Goal: Task Accomplishment & Management: Manage account settings

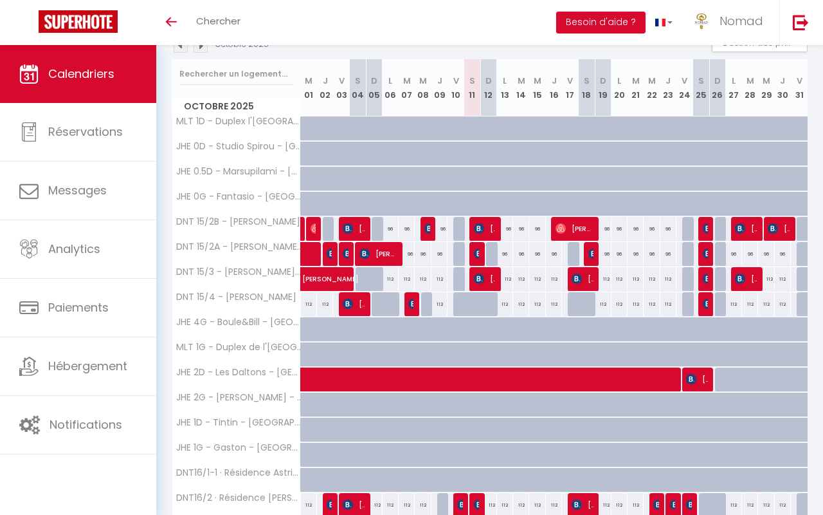
scroll to position [151, 0]
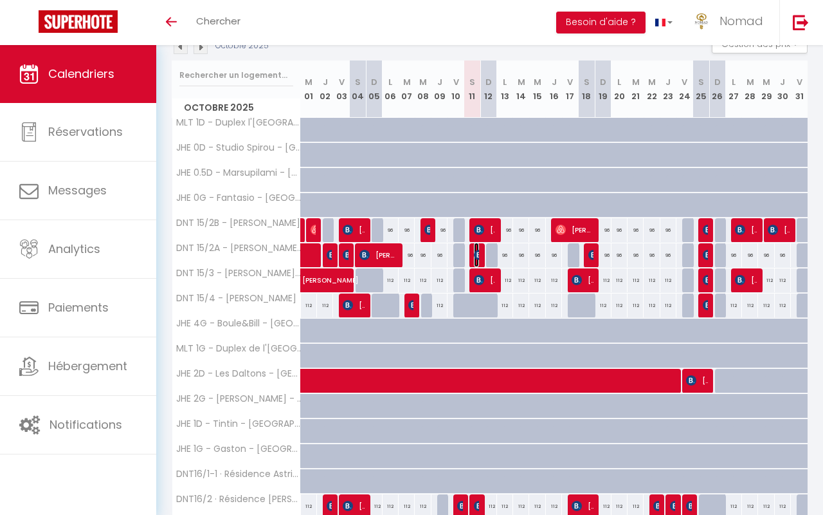
click at [479, 256] on img at bounding box center [479, 255] width 10 height 10
select select "OK"
select select "1"
select select "0"
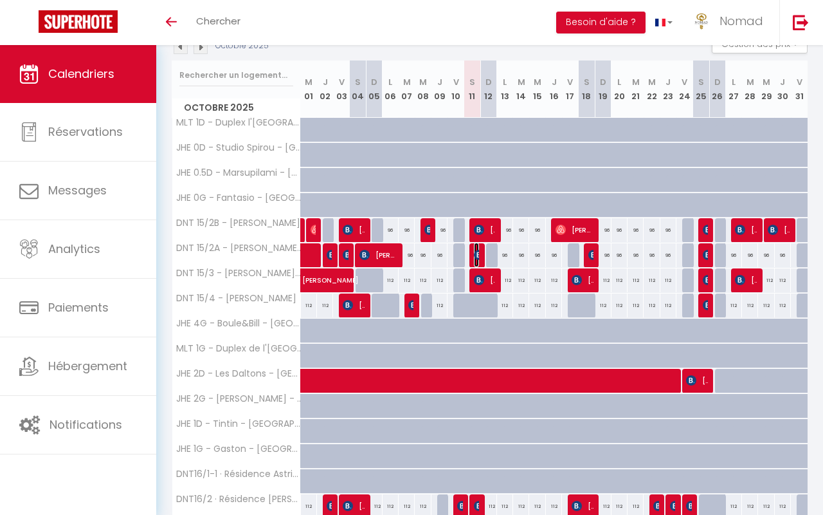
select select "1"
select select
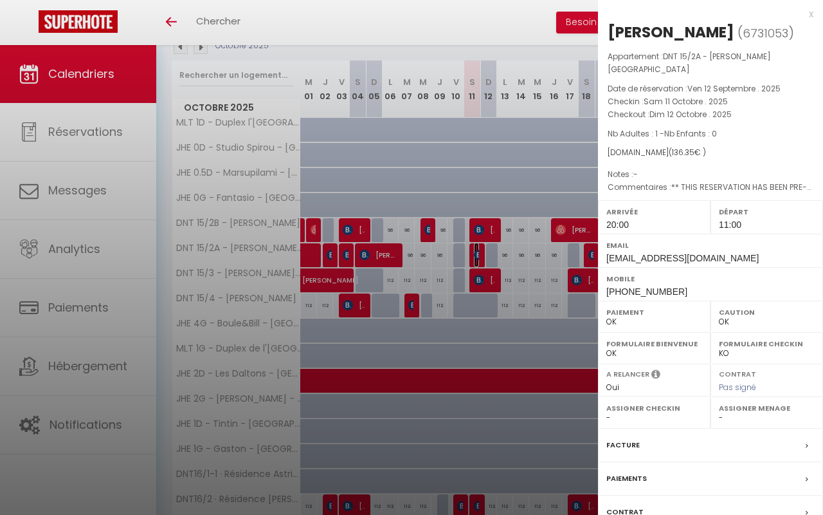
select select "21644"
click at [479, 256] on div at bounding box center [411, 257] width 823 height 515
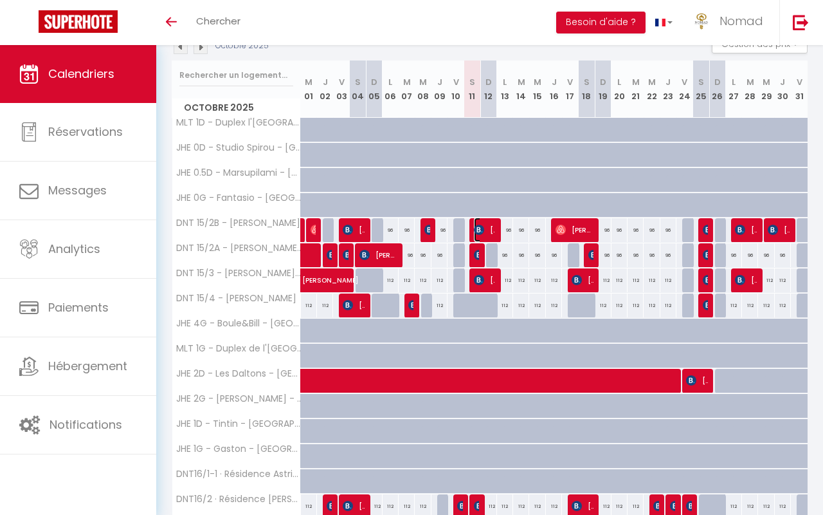
click at [486, 230] on span "[PERSON_NAME]" at bounding box center [484, 229] width 21 height 24
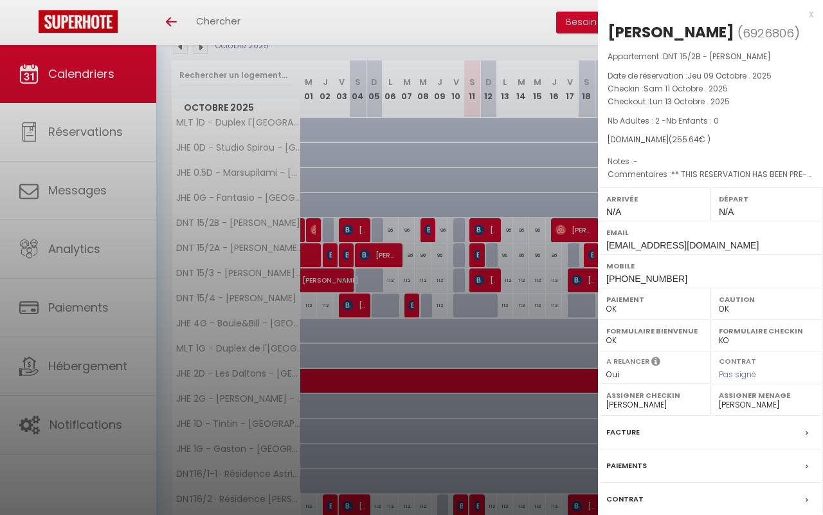
click at [486, 230] on div at bounding box center [411, 257] width 823 height 515
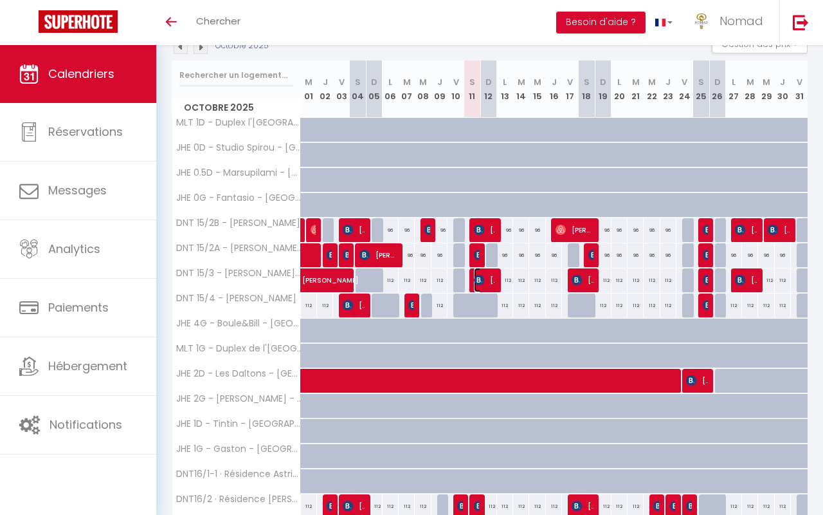
click at [487, 284] on span "[PERSON_NAME]" at bounding box center [484, 280] width 21 height 24
select select "1"
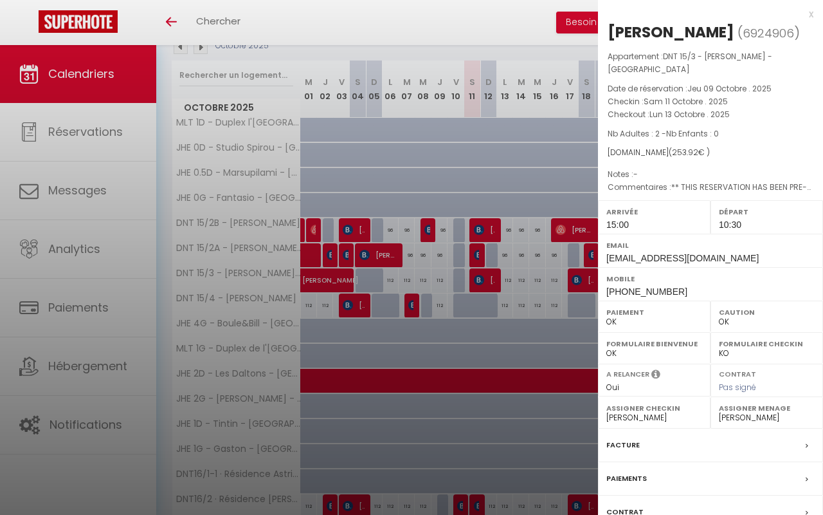
click at [487, 284] on div at bounding box center [411, 257] width 823 height 515
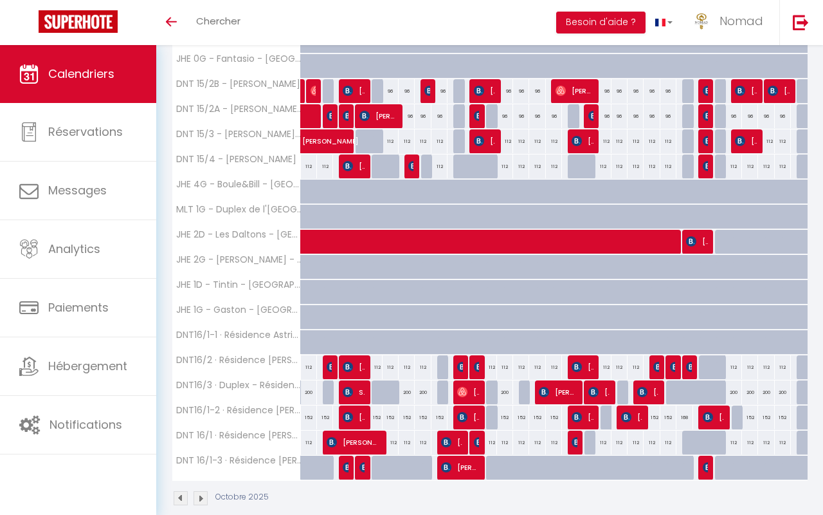
scroll to position [308, 0]
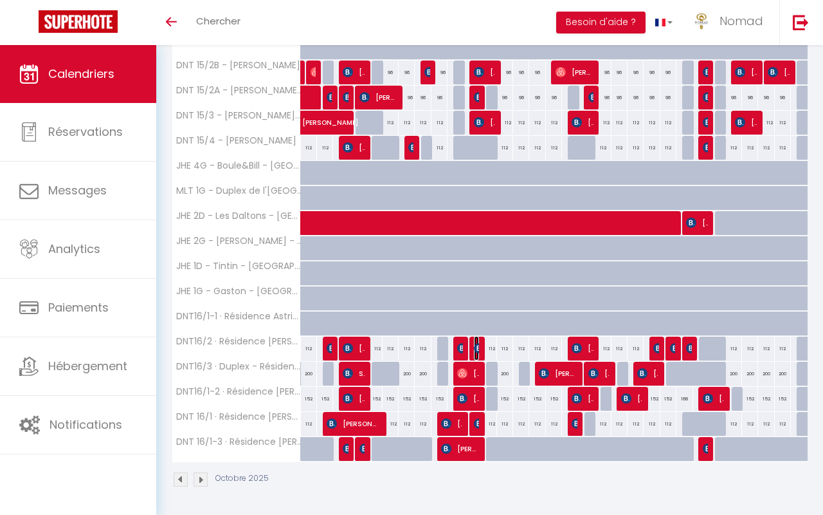
click at [477, 352] on img at bounding box center [479, 348] width 10 height 10
select select
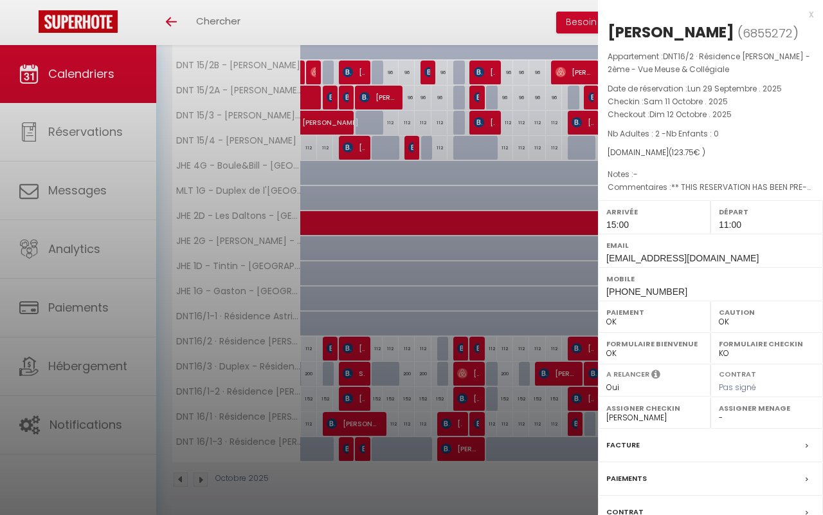
click at [441, 282] on div at bounding box center [411, 257] width 823 height 515
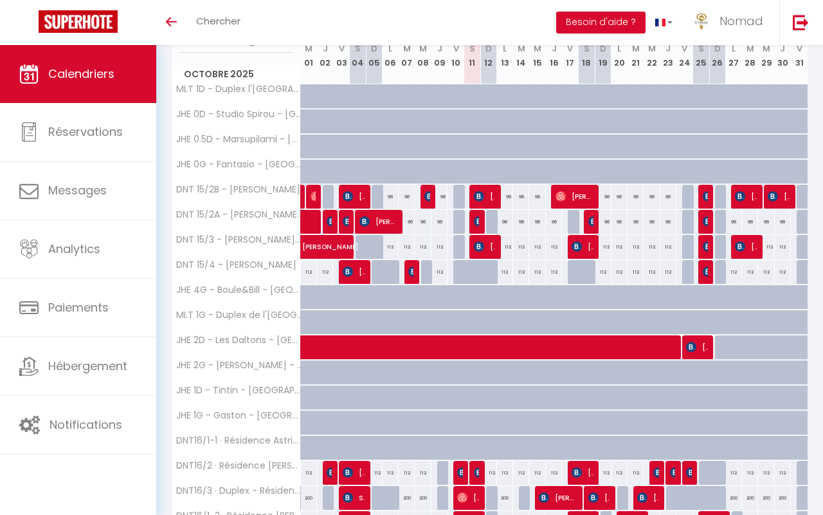
scroll to position [154, 0]
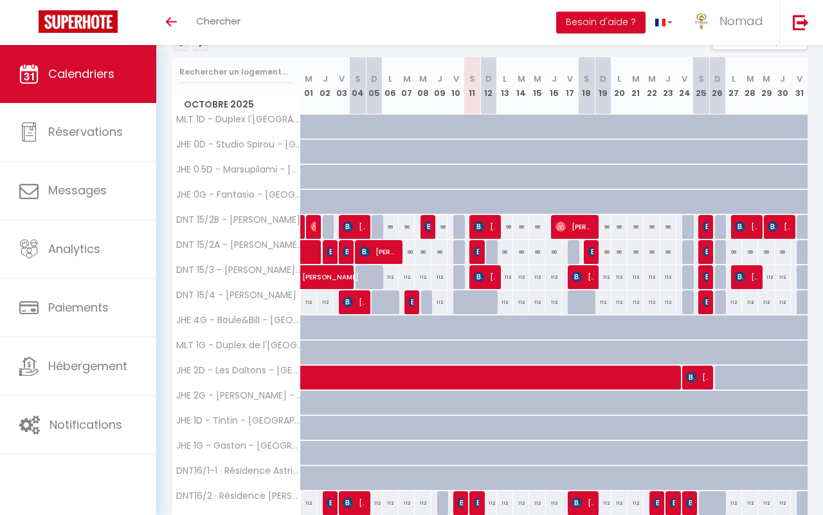
drag, startPoint x: 626, startPoint y: 126, endPoint x: 823, endPoint y: -21, distance: 245.5
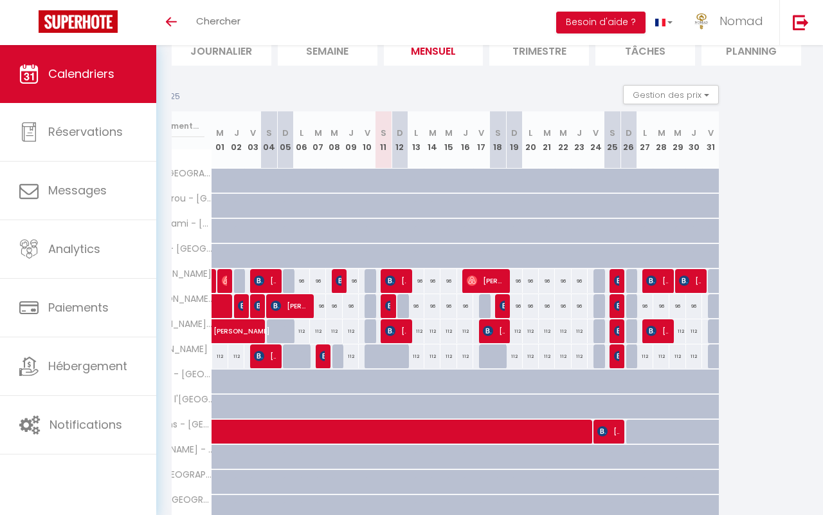
click at [535, 170] on div at bounding box center [531, 181] width 16 height 24
type input "111"
type input "Lun 20 Octobre 2025"
type input "[DATE]"
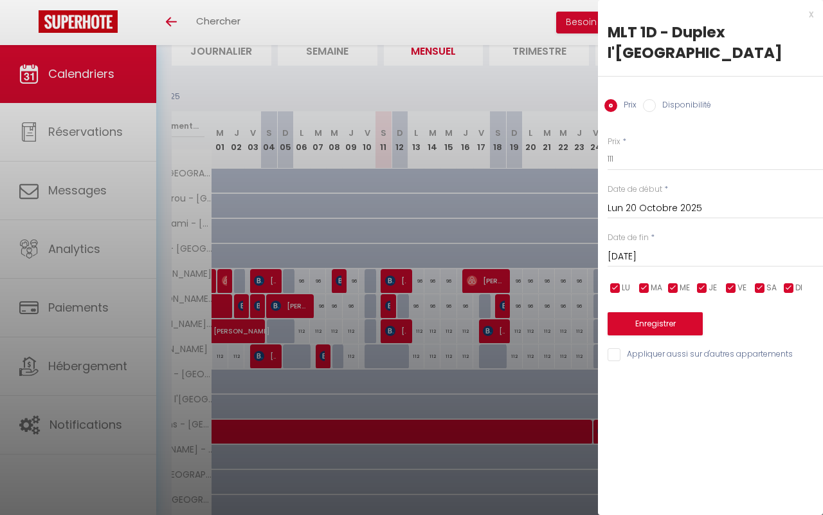
click at [482, 100] on div at bounding box center [411, 257] width 823 height 515
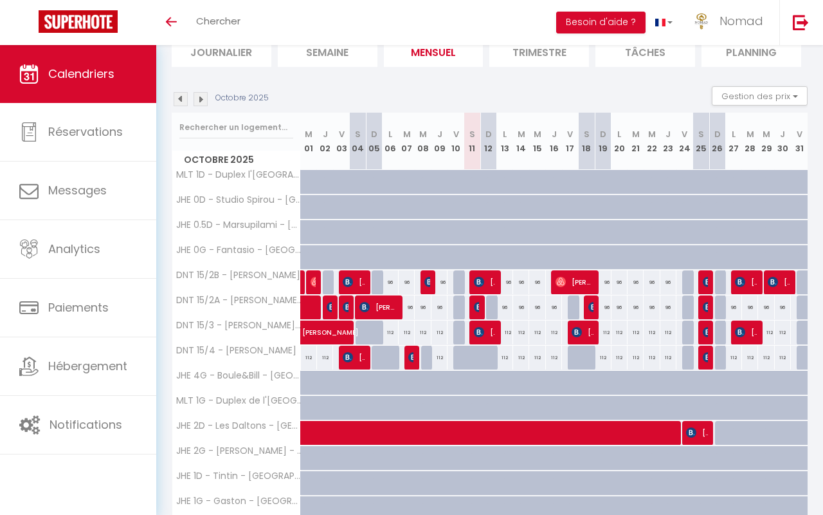
scroll to position [84, 0]
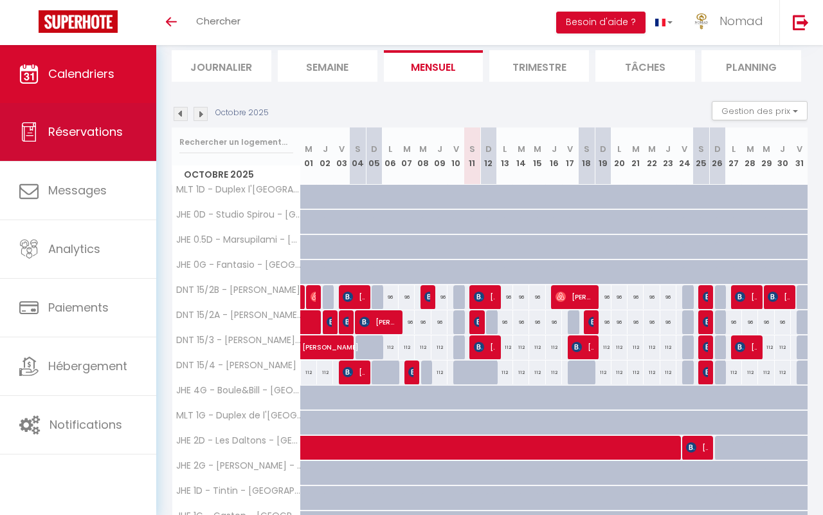
click at [80, 127] on span "Réservations" at bounding box center [85, 131] width 75 height 16
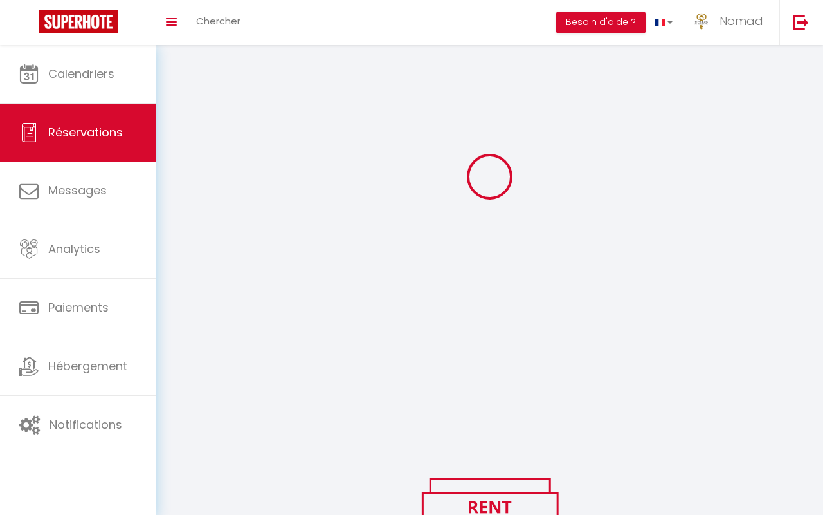
scroll to position [109, 0]
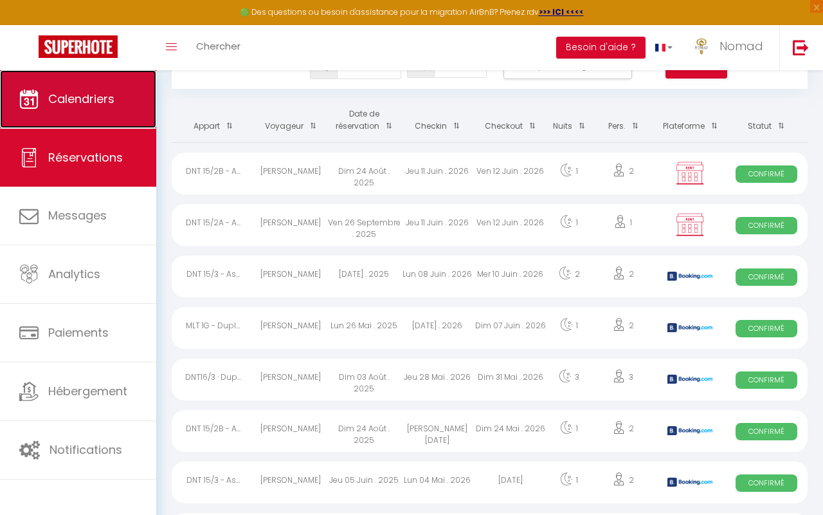
click at [87, 109] on link "Calendriers" at bounding box center [78, 99] width 156 height 58
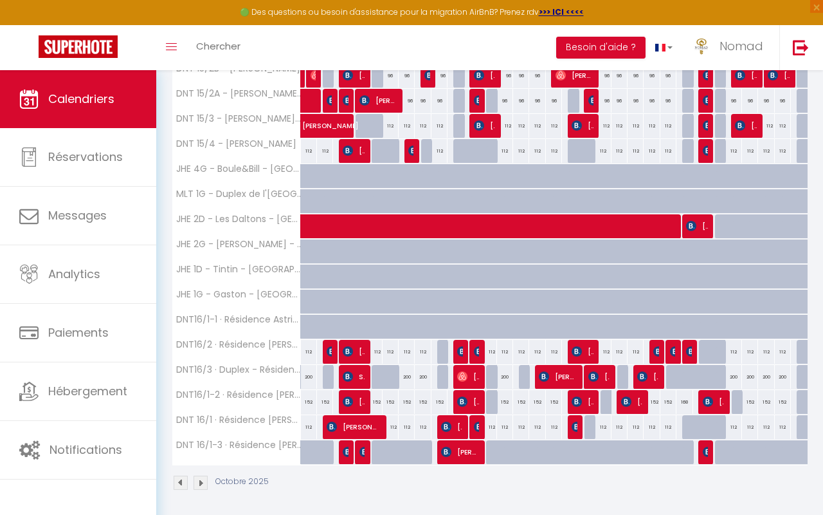
scroll to position [388, 0]
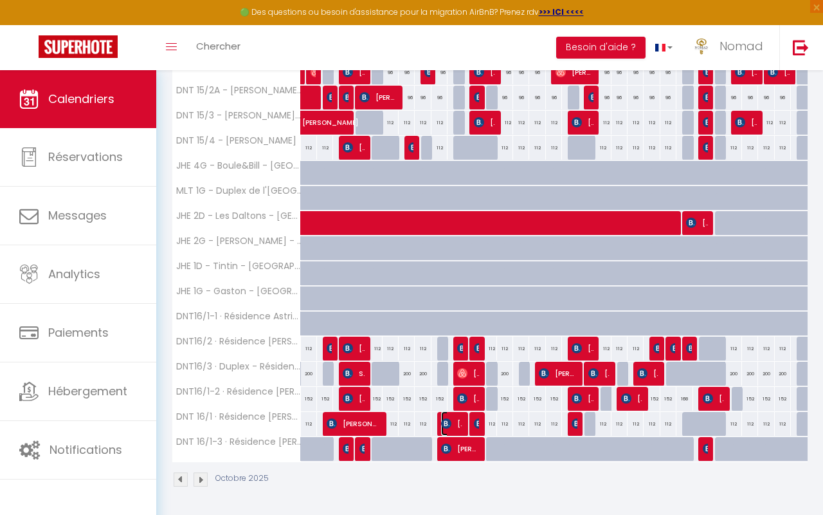
click at [453, 422] on span "[PERSON_NAME]" at bounding box center [451, 423] width 21 height 24
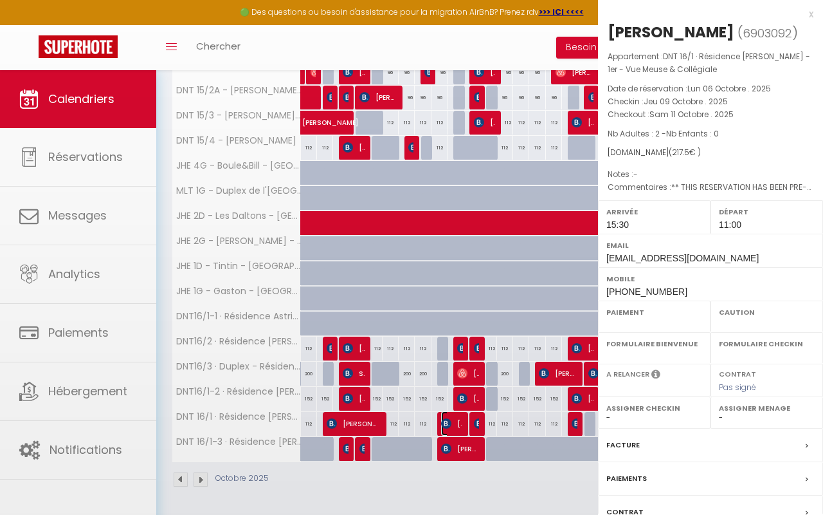
select select "OK"
select select "KO"
select select "1"
select select "0"
select select "1"
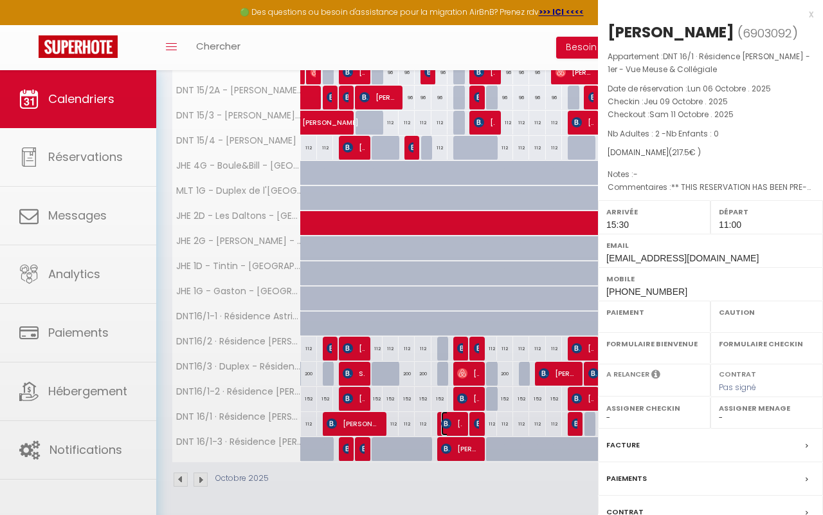
select select
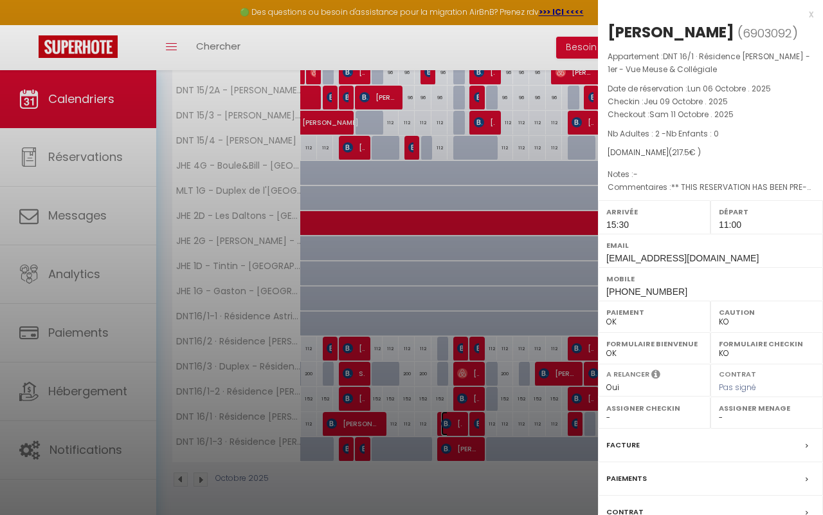
select select "21644"
click at [489, 303] on div at bounding box center [411, 257] width 823 height 515
